Goal: Transaction & Acquisition: Book appointment/travel/reservation

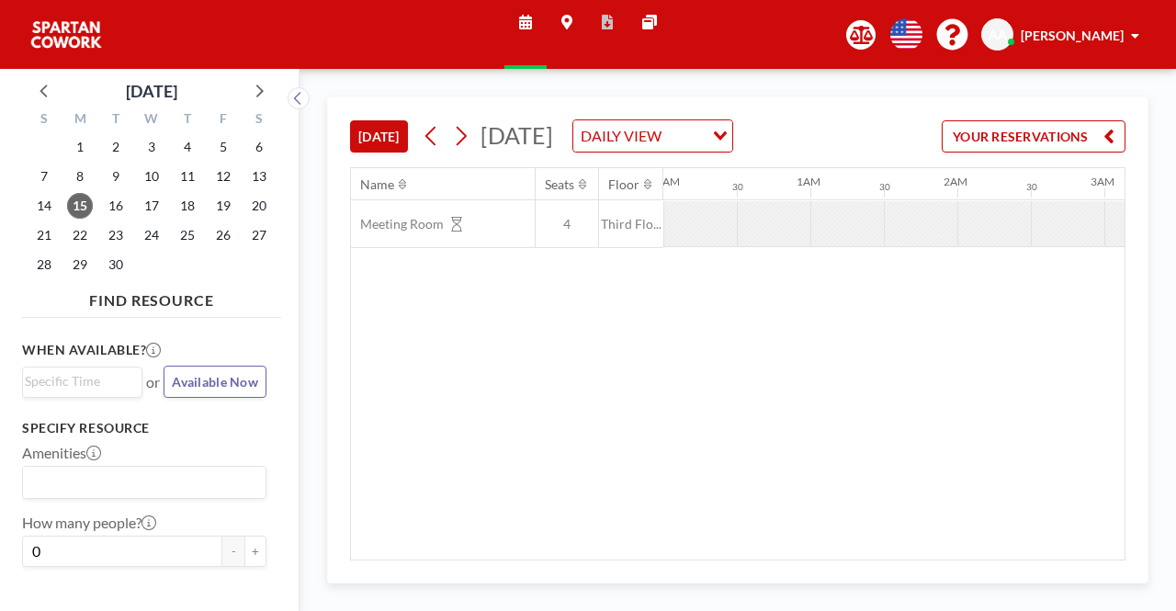
scroll to position [0, 1837]
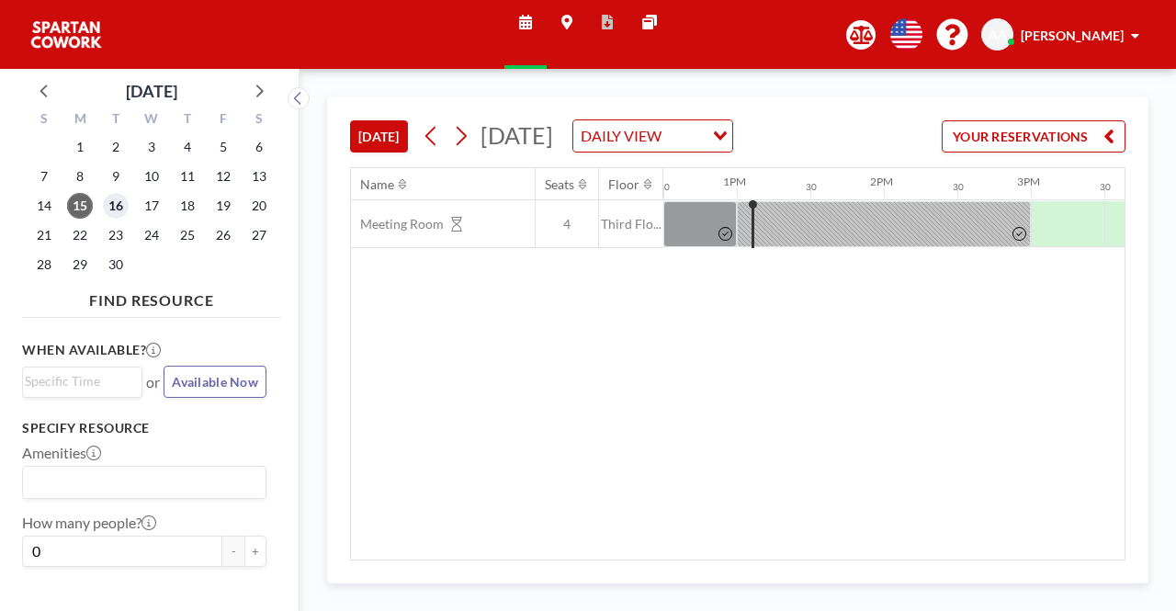
click at [113, 200] on span "16" at bounding box center [116, 206] width 26 height 26
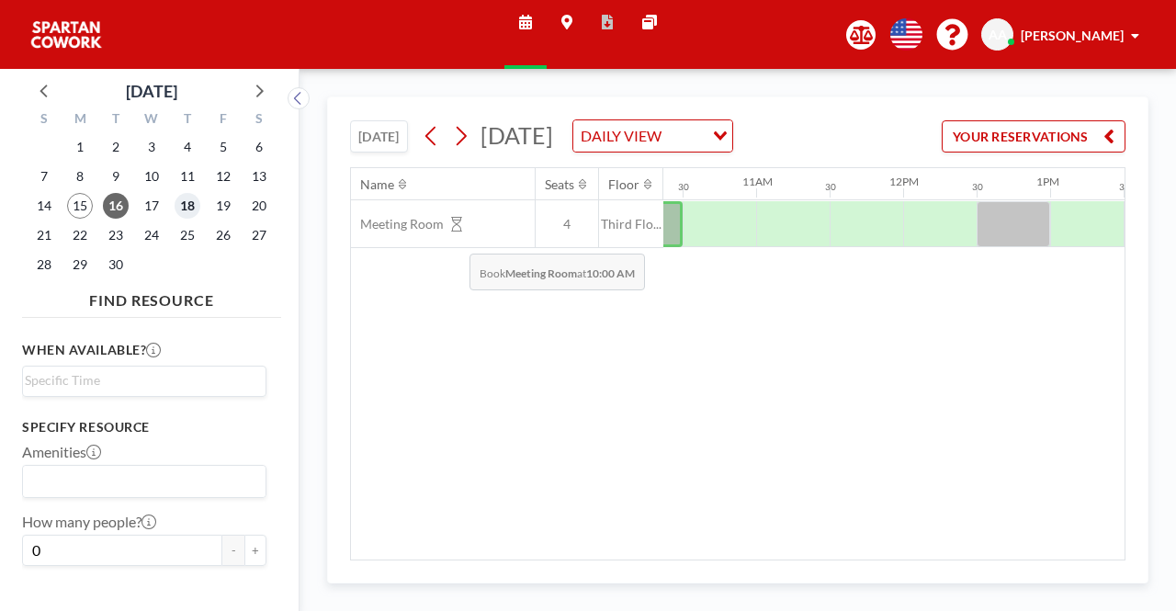
scroll to position [0, 1558]
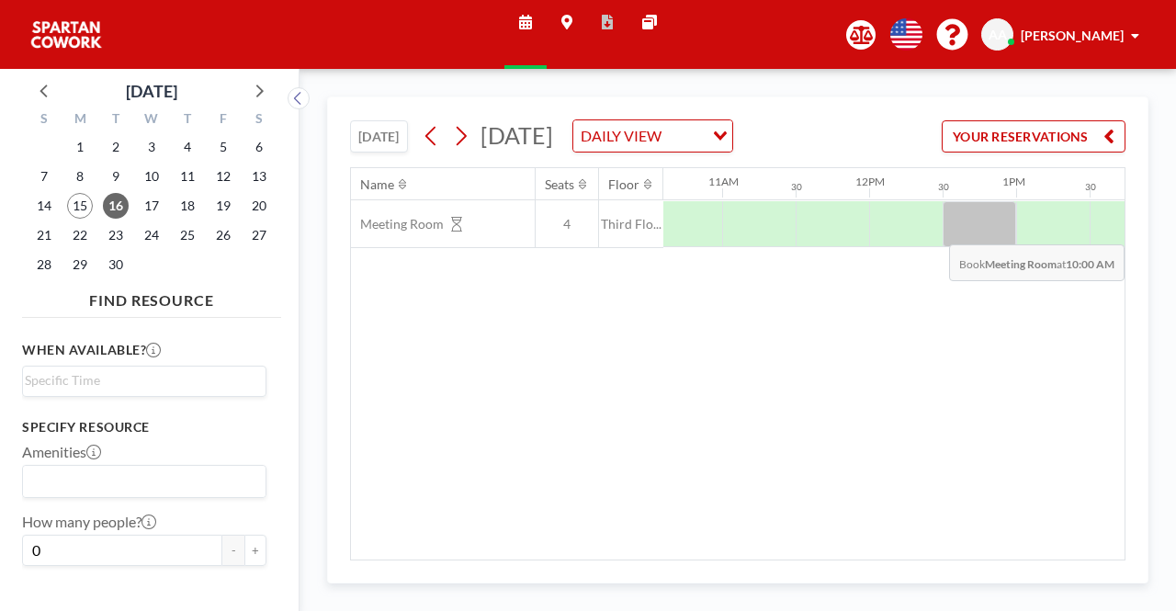
click at [985, 247] on div at bounding box center [979, 224] width 73 height 46
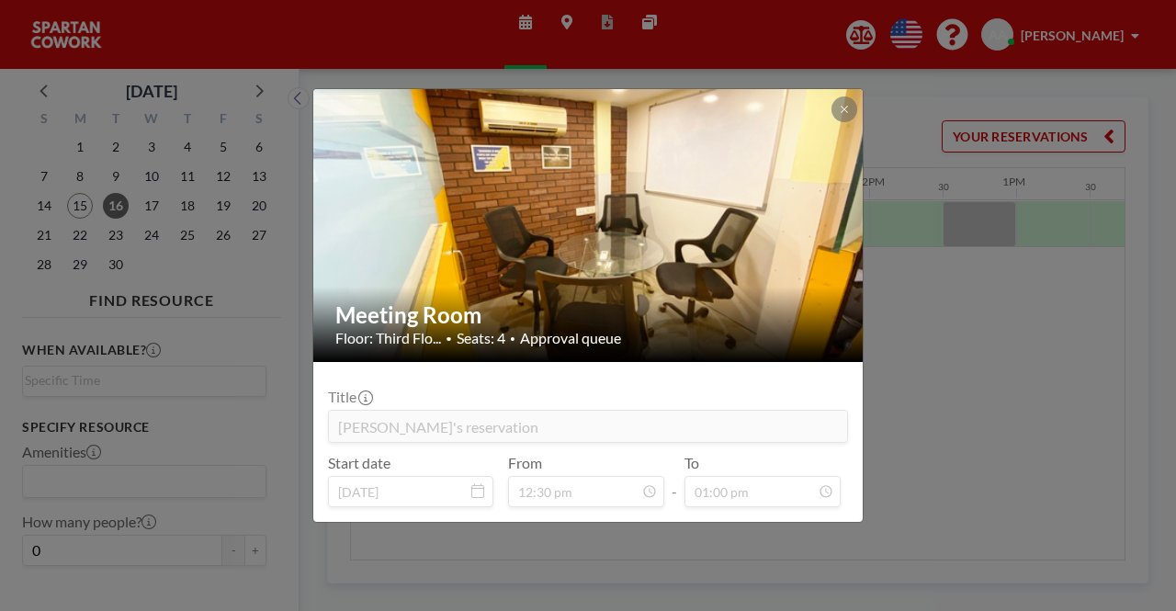
click at [1003, 366] on div "Meeting Room Floor: Third Flo... • Seats: 4 • Approval queue Title Arun's reser…" at bounding box center [588, 305] width 1176 height 611
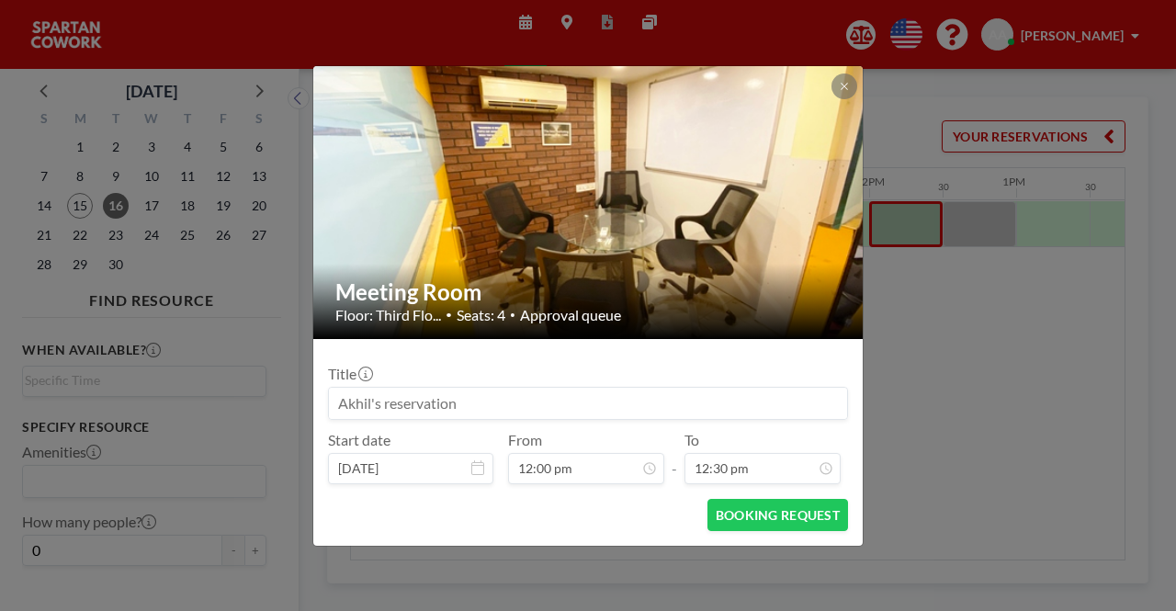
click at [986, 254] on div "Meeting Room Floor: Third Flo... • Seats: 4 • Approval queue Title Start date […" at bounding box center [588, 305] width 1176 height 611
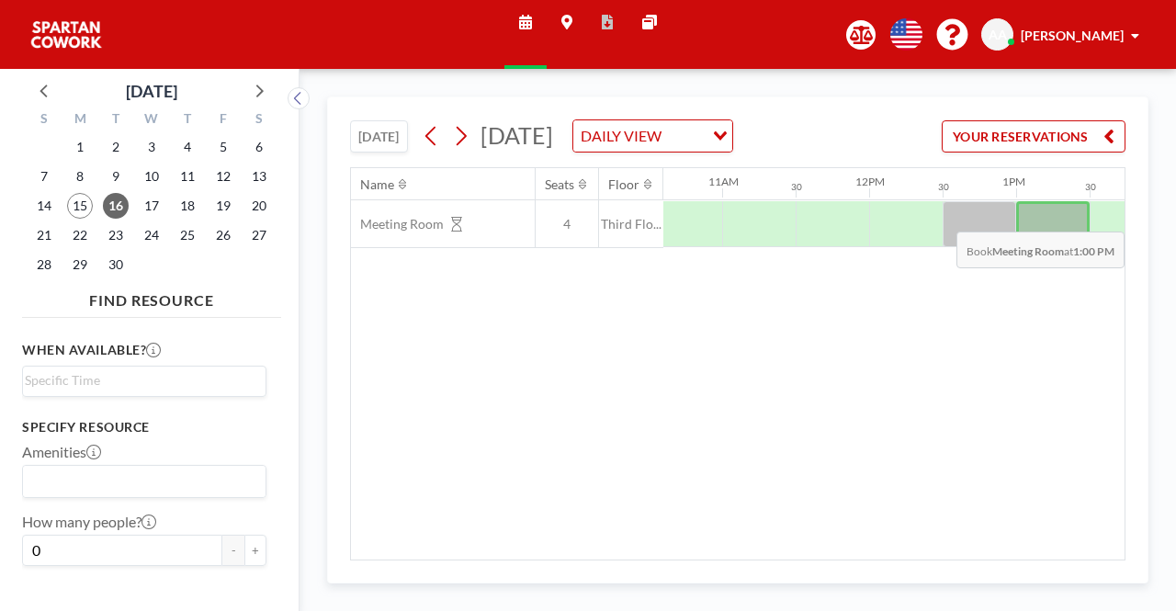
click at [1056, 242] on div at bounding box center [1052, 224] width 73 height 46
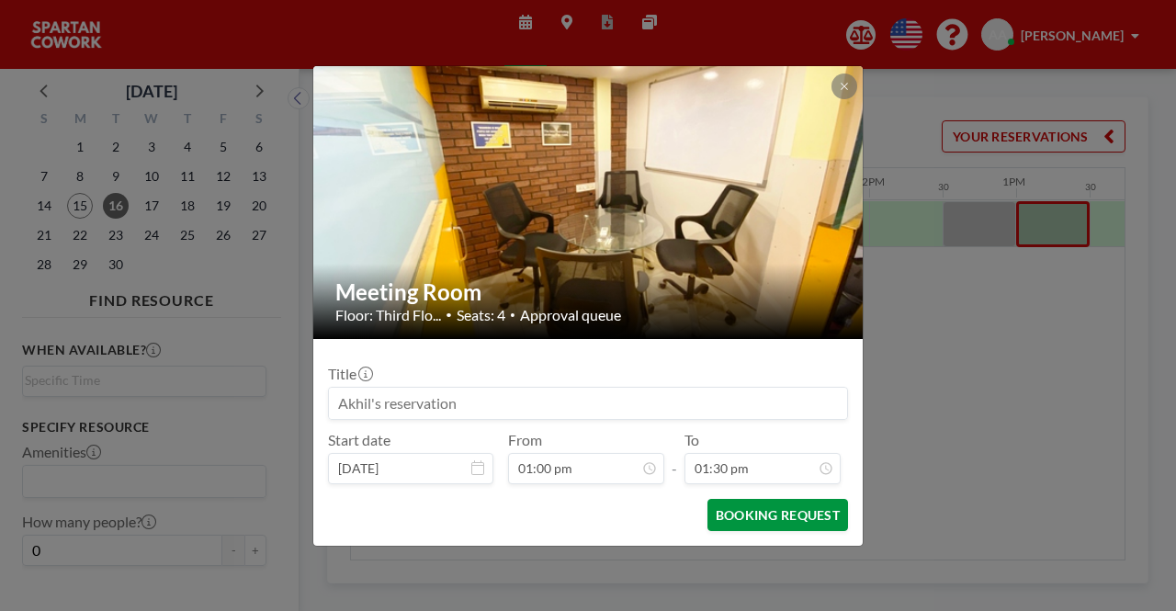
click at [744, 514] on button "BOOKING REQUEST" at bounding box center [777, 515] width 141 height 32
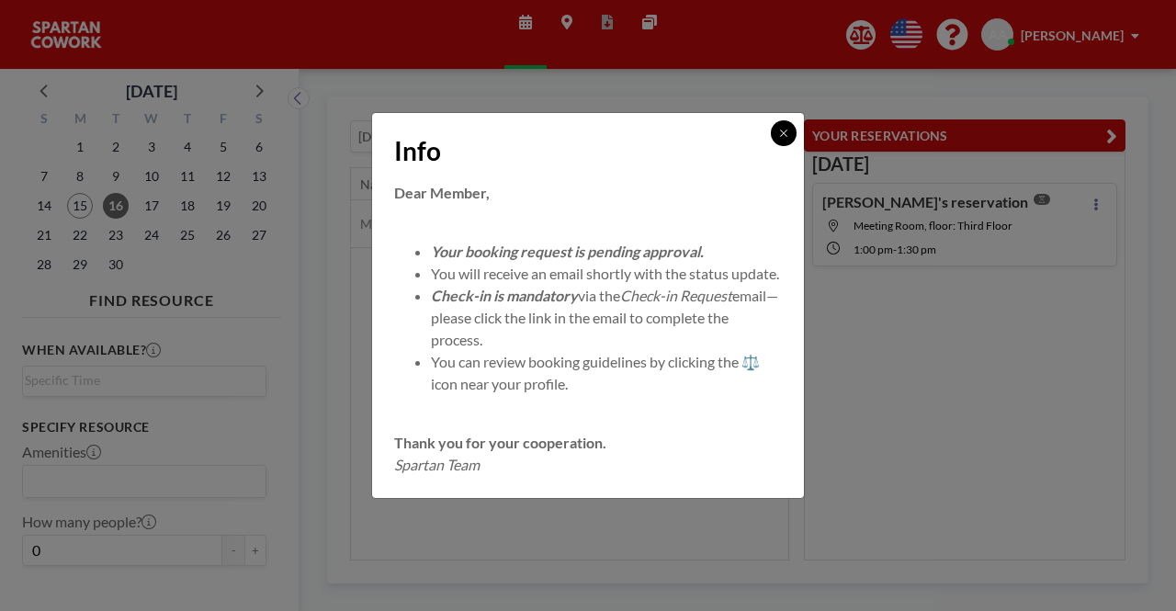
click at [781, 131] on button at bounding box center [784, 133] width 26 height 26
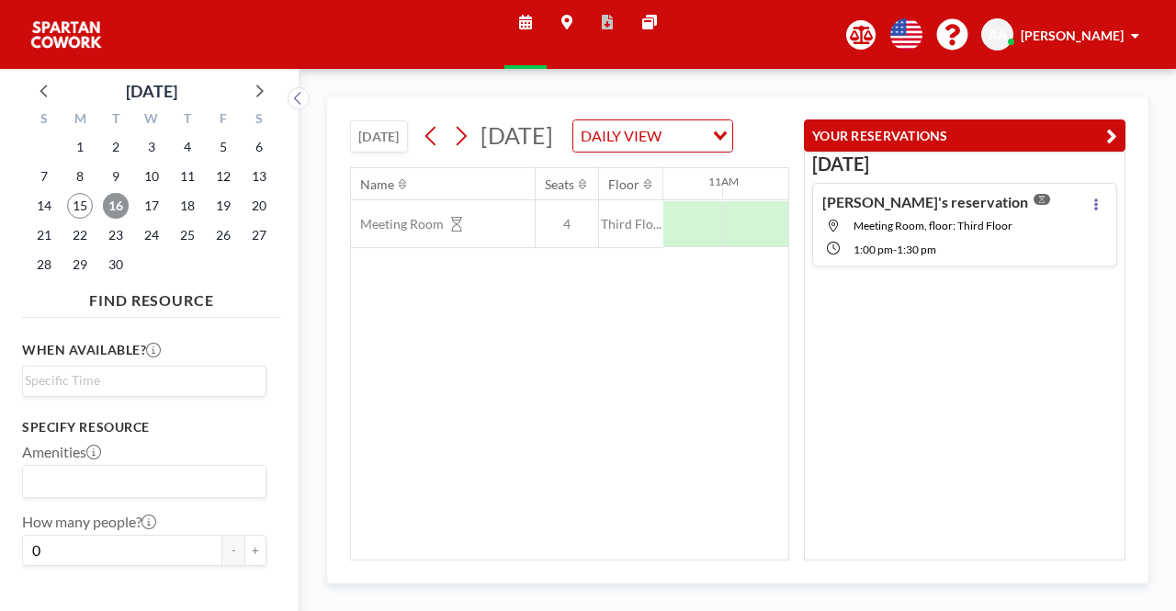
click at [113, 210] on span "16" at bounding box center [116, 206] width 26 height 26
click at [965, 339] on div "[DATE] Akhil's reservation Meeting Room, floor: Third Floor 1:00 PM - 1:30 PM" at bounding box center [965, 356] width 322 height 409
